Goal: Task Accomplishment & Management: Manage account settings

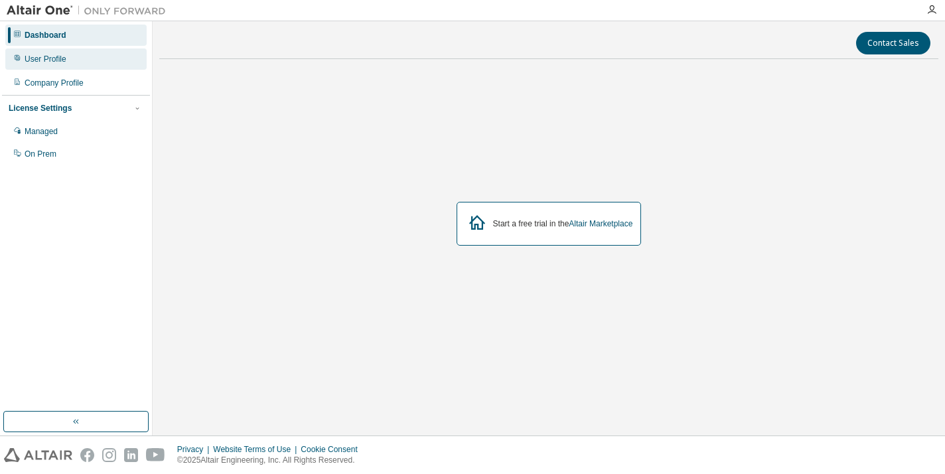
click at [95, 69] on div "User Profile" at bounding box center [75, 58] width 141 height 21
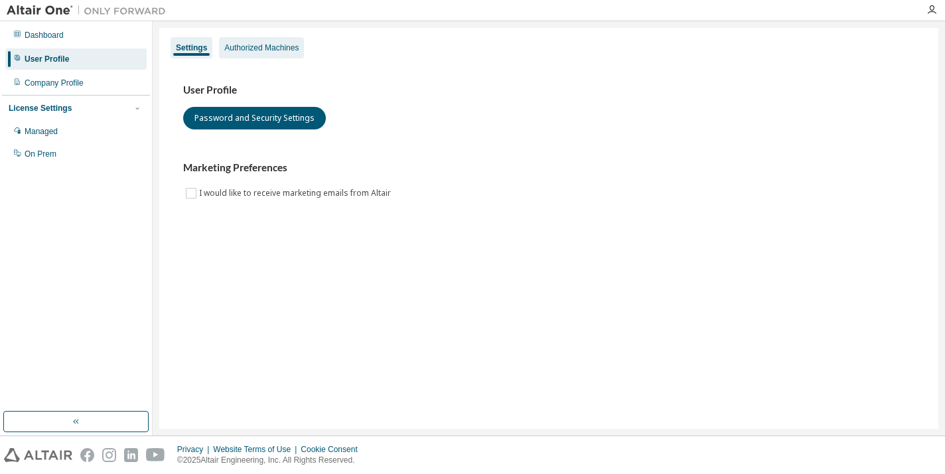
click at [238, 50] on div "Authorized Machines" at bounding box center [261, 47] width 74 height 11
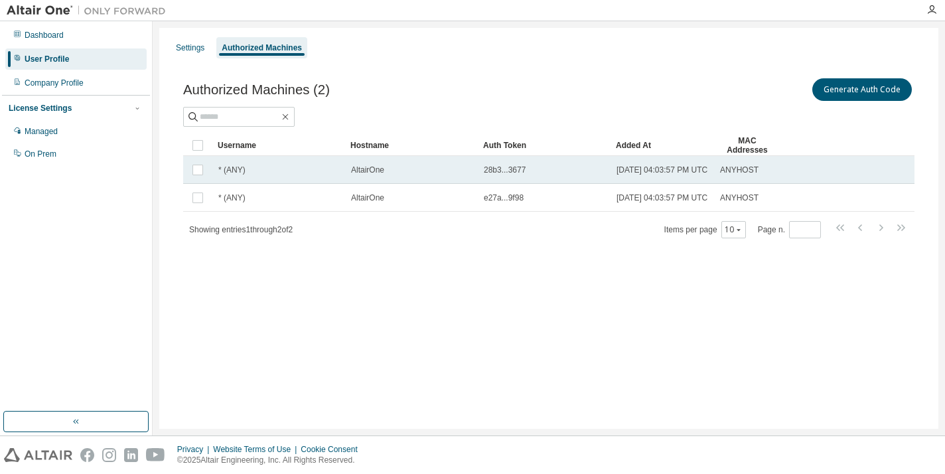
click at [530, 169] on div "28b3...3677" at bounding box center [544, 170] width 121 height 11
click at [511, 170] on span "28b3...3677" at bounding box center [505, 170] width 42 height 11
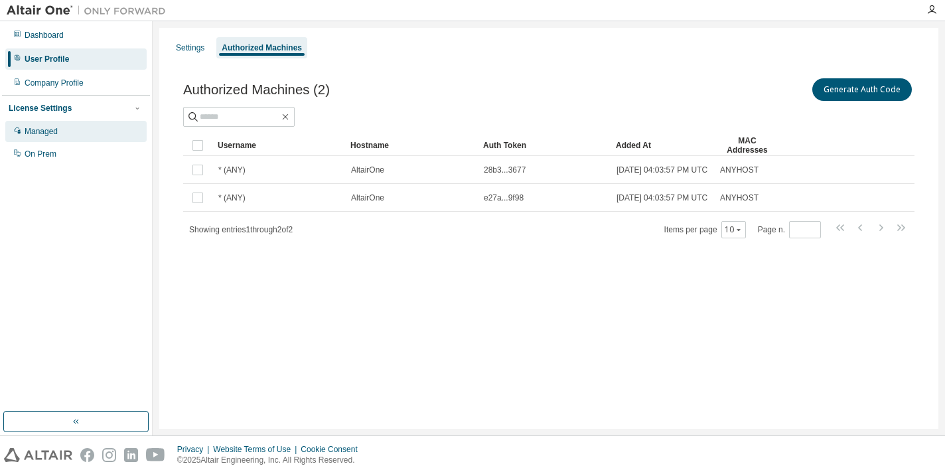
click at [60, 133] on div "Managed" at bounding box center [75, 131] width 141 height 21
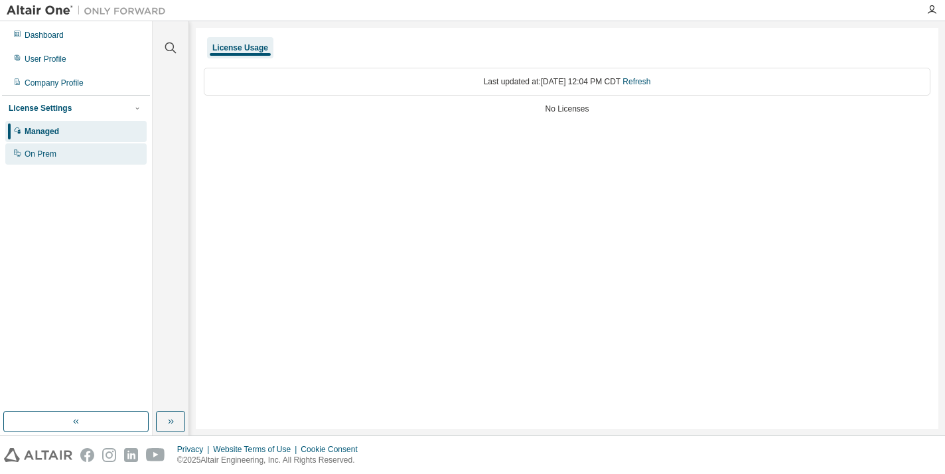
click at [104, 145] on div "On Prem" at bounding box center [75, 153] width 141 height 21
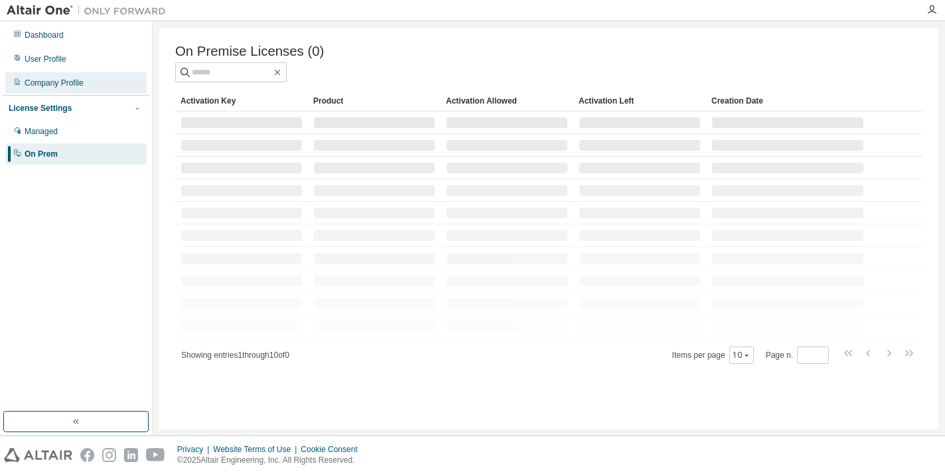
click at [94, 78] on div "Company Profile" at bounding box center [75, 82] width 141 height 21
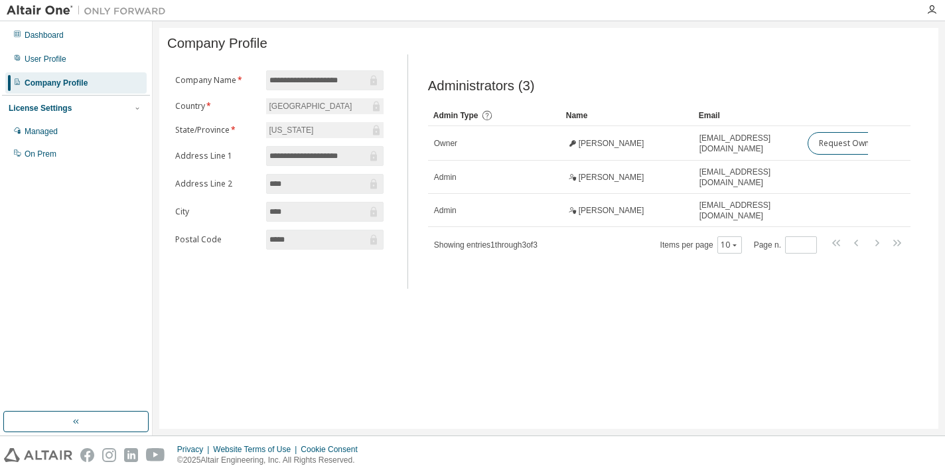
click at [76, 70] on div "Dashboard User Profile Company Profile License Settings Managed On Prem" at bounding box center [76, 94] width 148 height 143
click at [65, 56] on div "User Profile" at bounding box center [46, 59] width 42 height 11
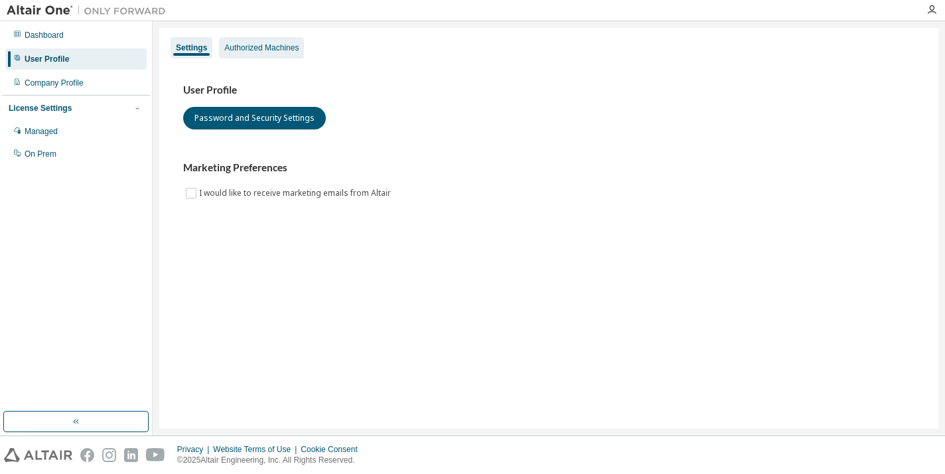
click at [244, 48] on div "Authorized Machines" at bounding box center [261, 47] width 74 height 11
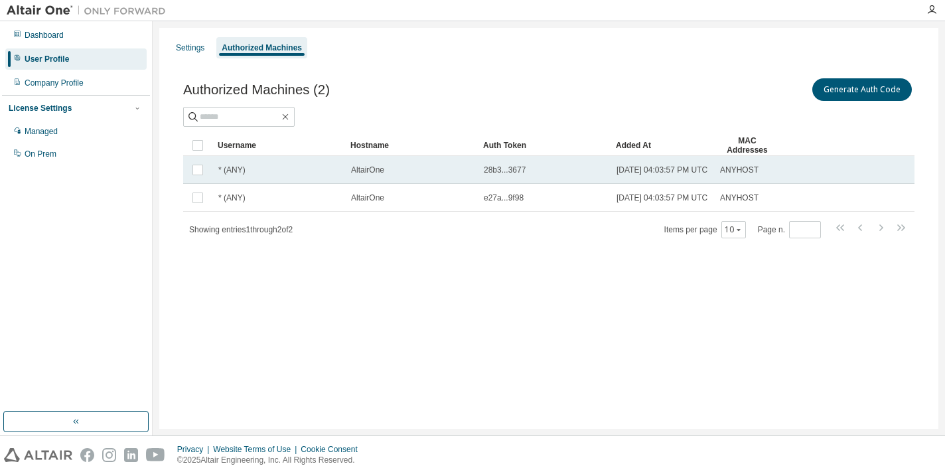
click at [494, 169] on span "28b3...3677" at bounding box center [505, 170] width 42 height 11
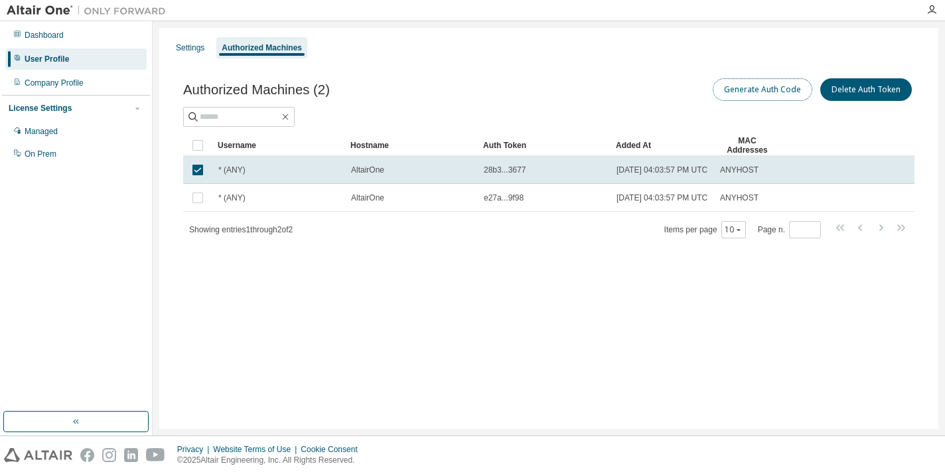
click at [759, 93] on button "Generate Auth Code" at bounding box center [763, 89] width 100 height 23
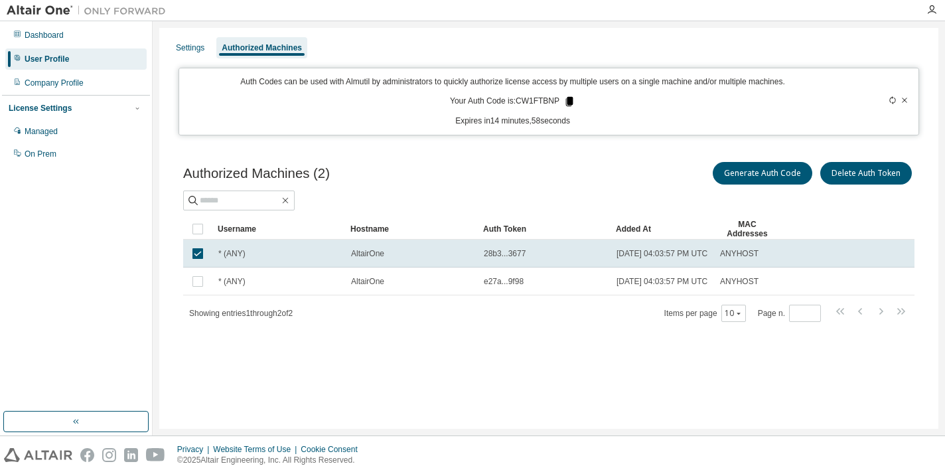
click at [570, 99] on icon at bounding box center [569, 101] width 7 height 9
click at [571, 104] on icon at bounding box center [569, 101] width 7 height 9
click at [570, 98] on icon at bounding box center [569, 101] width 7 height 9
click at [572, 100] on icon at bounding box center [569, 101] width 7 height 9
click at [572, 103] on icon at bounding box center [569, 101] width 7 height 9
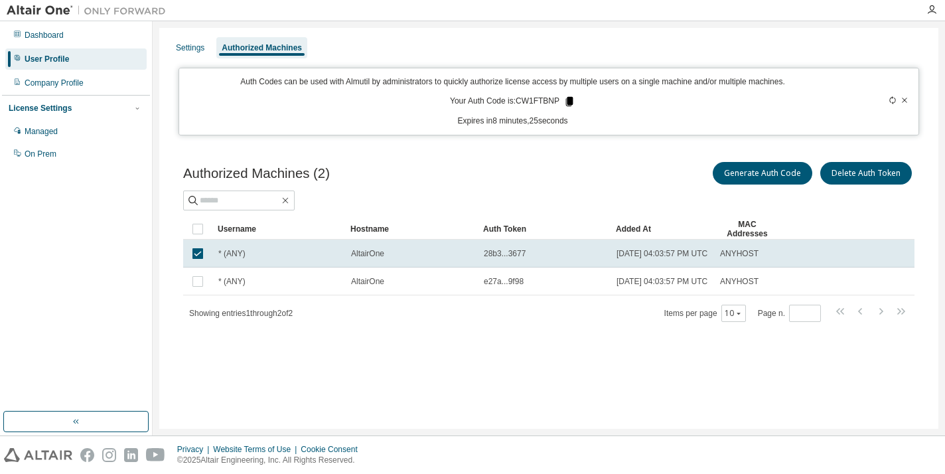
click at [574, 102] on icon at bounding box center [569, 101] width 7 height 9
click at [570, 104] on icon at bounding box center [569, 101] width 7 height 9
